Goal: Task Accomplishment & Management: Manage account settings

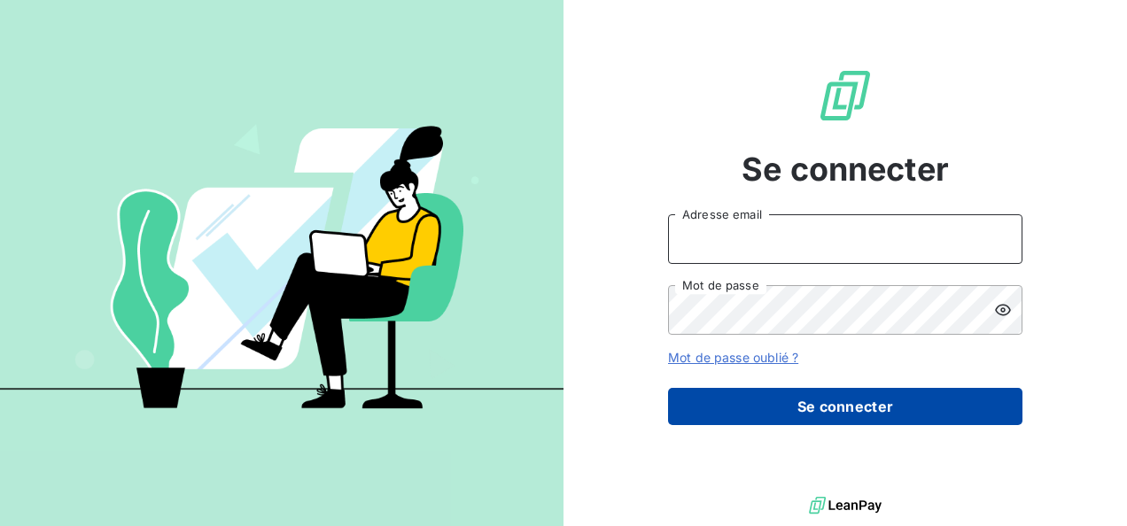
type input "[EMAIL_ADDRESS][DOMAIN_NAME]"
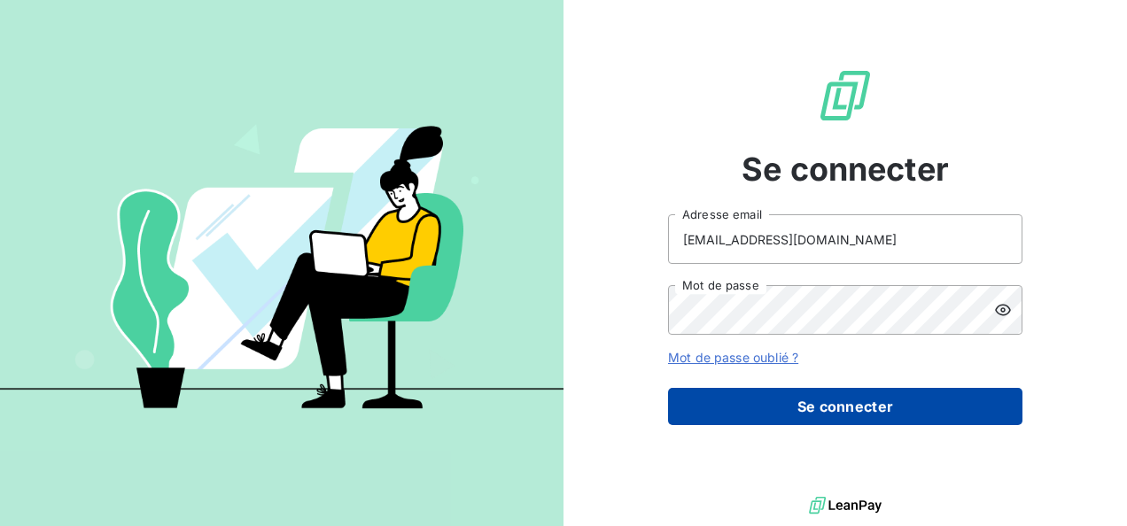
click at [848, 407] on button "Se connecter" at bounding box center [845, 406] width 354 height 37
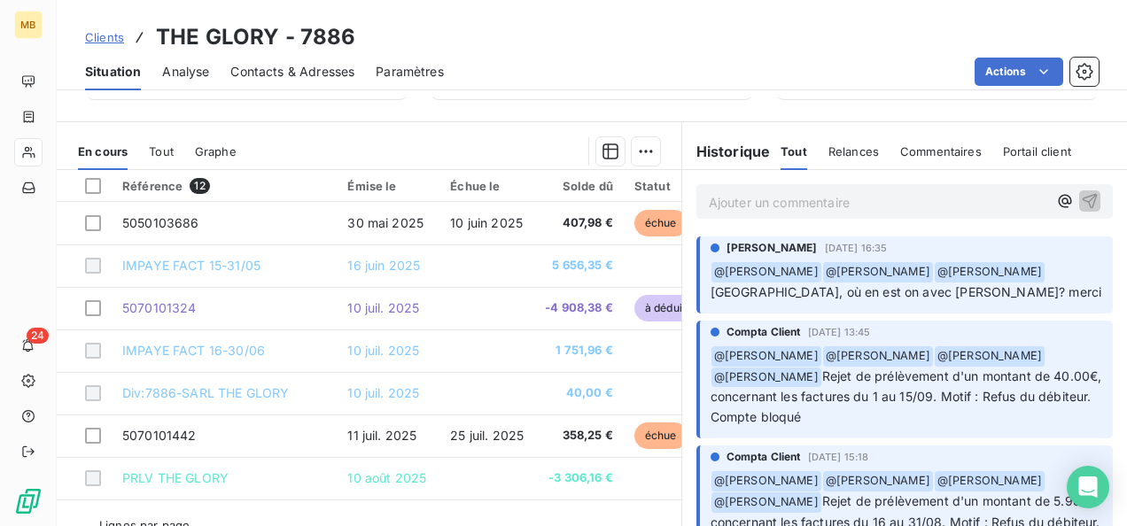
scroll to position [267, 0]
click at [760, 199] on p "Ajouter un commentaire ﻿" at bounding box center [878, 201] width 338 height 22
click at [1056, 197] on icon "button" at bounding box center [1065, 200] width 18 height 18
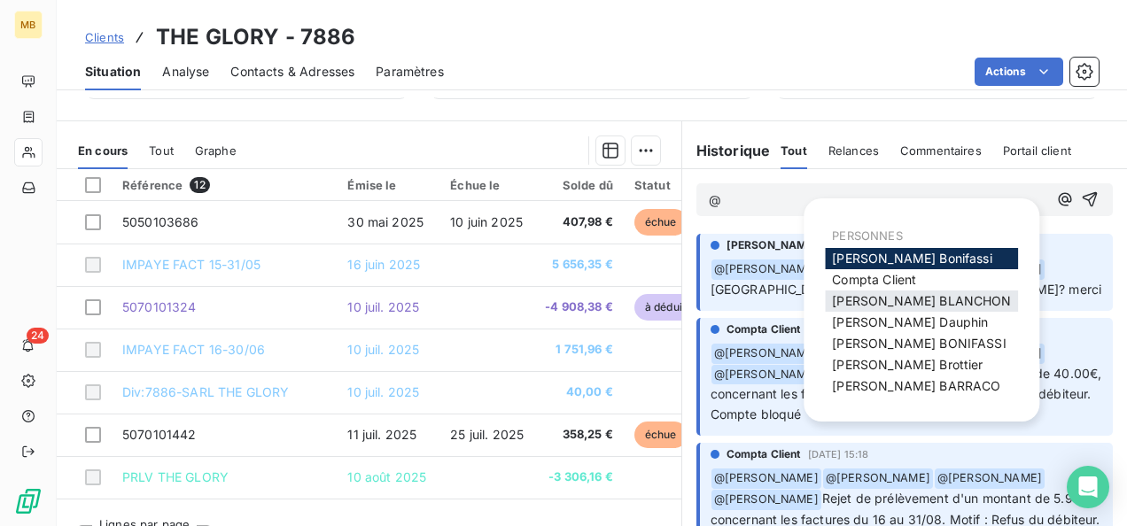
click at [903, 299] on span "[PERSON_NAME]" at bounding box center [921, 300] width 179 height 15
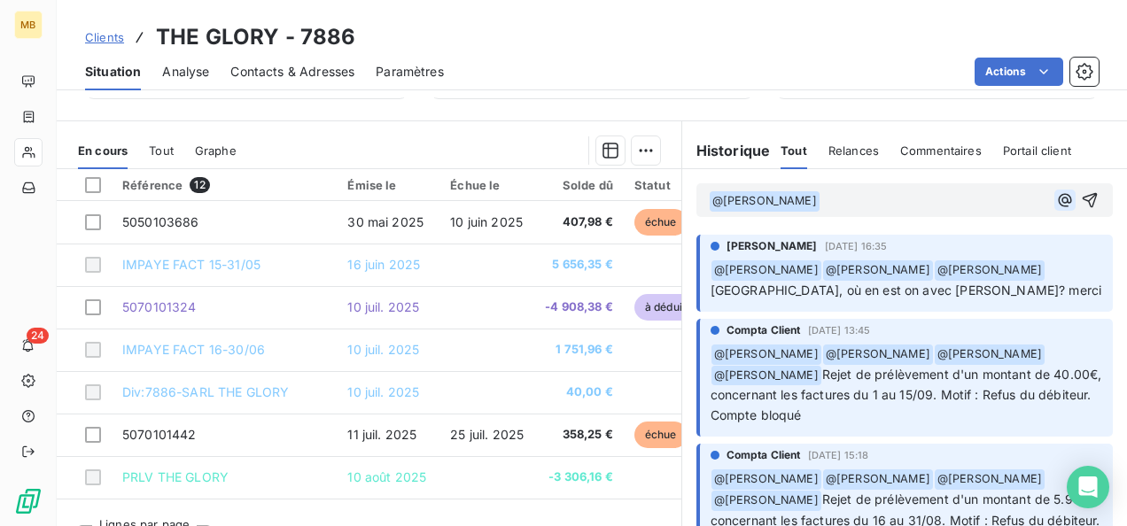
click at [1056, 198] on icon "button" at bounding box center [1065, 200] width 18 height 18
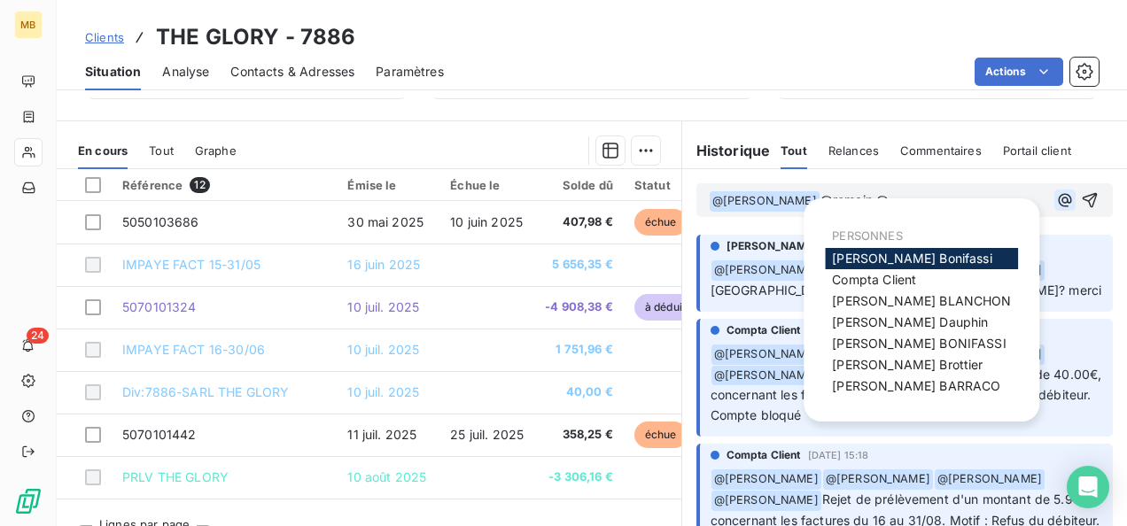
click at [1056, 198] on icon "button" at bounding box center [1065, 200] width 18 height 18
click at [888, 381] on span "[PERSON_NAME]" at bounding box center [916, 385] width 168 height 15
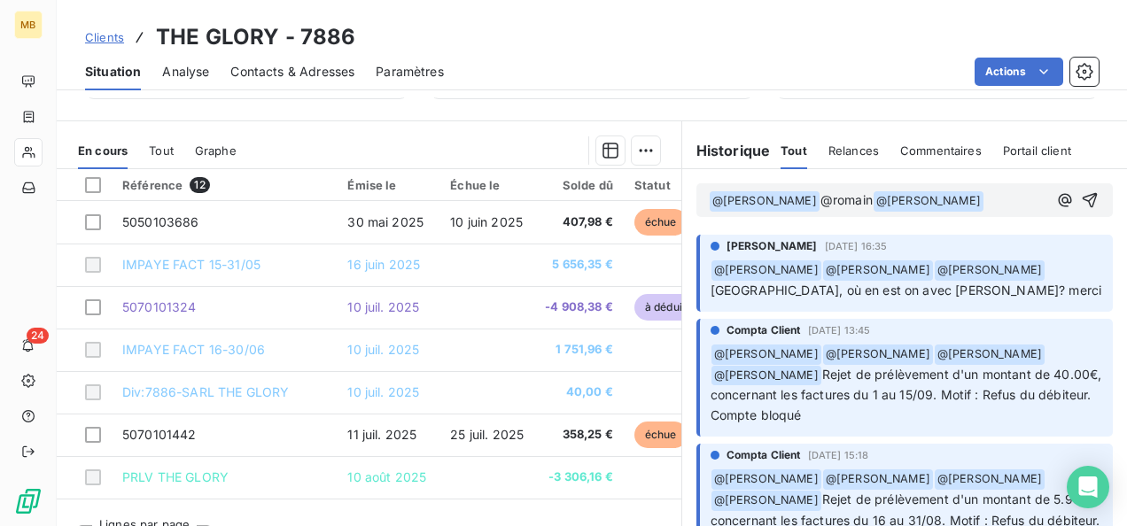
click at [871, 198] on span "@romain" at bounding box center [846, 199] width 52 height 15
click at [1056, 195] on icon "button" at bounding box center [1065, 200] width 18 height 18
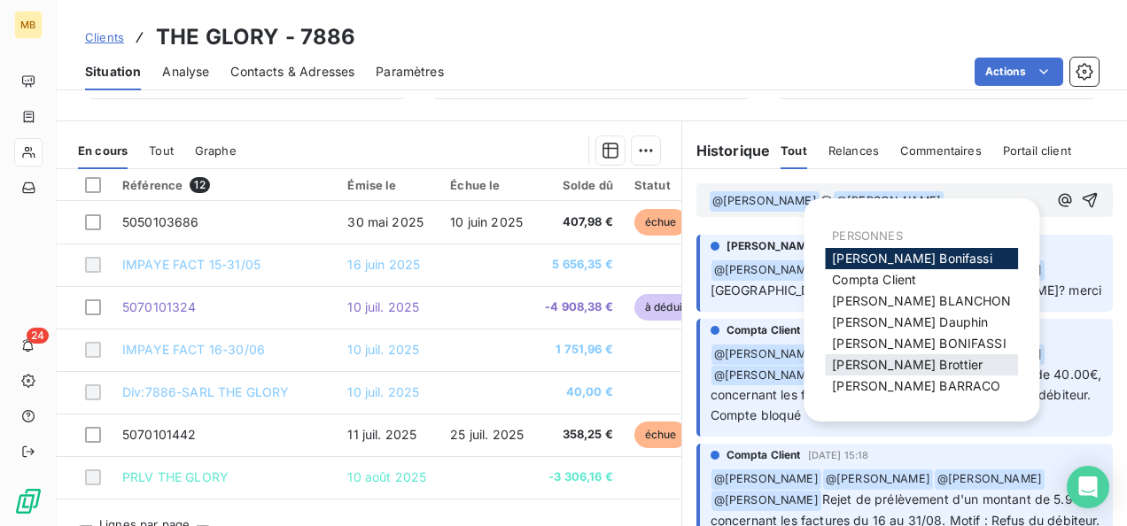
click at [916, 368] on span "[PERSON_NAME]" at bounding box center [907, 364] width 151 height 15
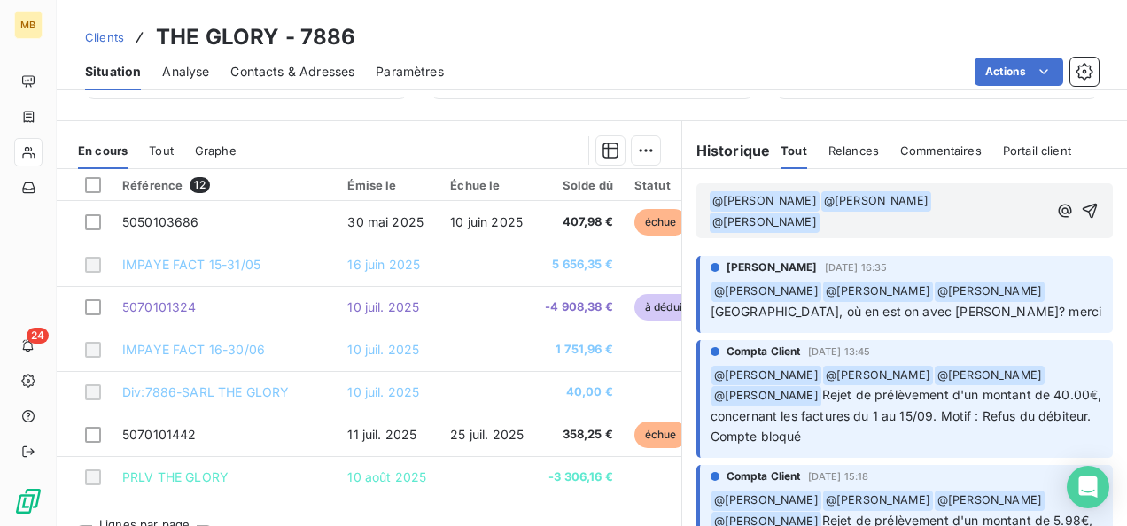
click at [868, 221] on p "﻿ @ [PERSON_NAME] ﻿ ﻿ @ [PERSON_NAME] ﻿ @ [PERSON_NAME] ﻿ ﻿" at bounding box center [878, 211] width 338 height 43
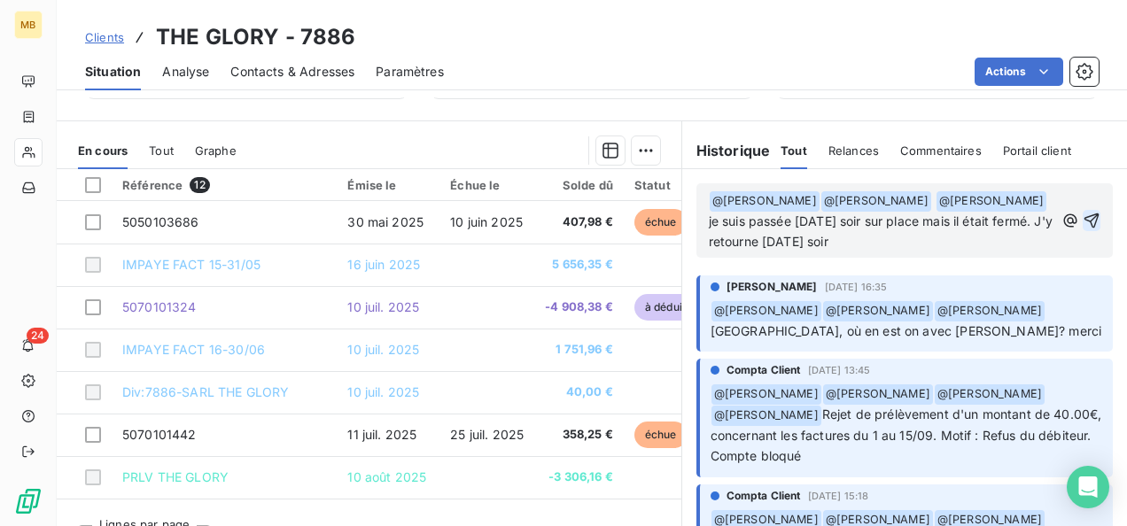
click at [1082, 215] on icon "button" at bounding box center [1091, 221] width 18 height 18
